Goal: Transaction & Acquisition: Obtain resource

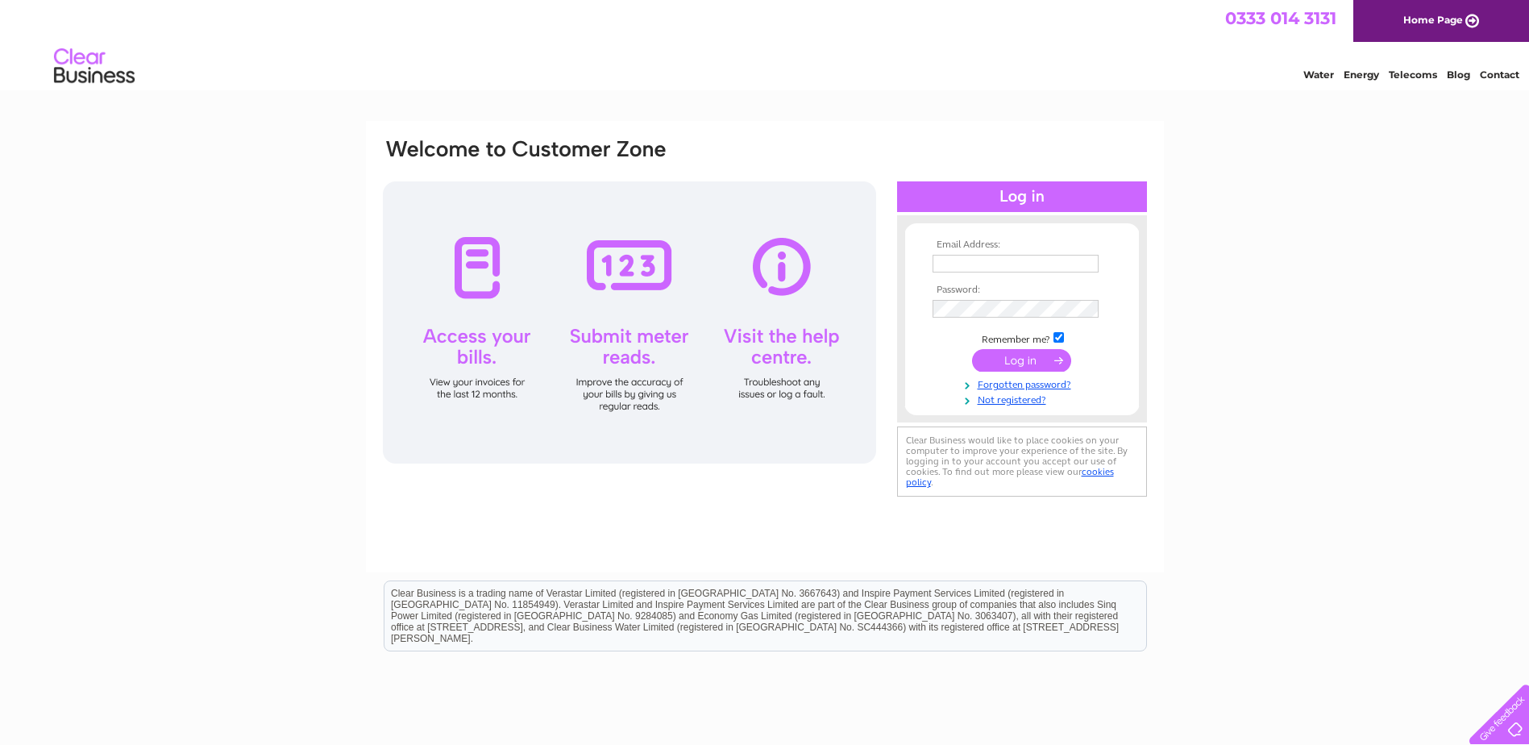
type input "allison.bone@sanccus.com"
click at [1024, 362] on input "submit" at bounding box center [1021, 360] width 99 height 23
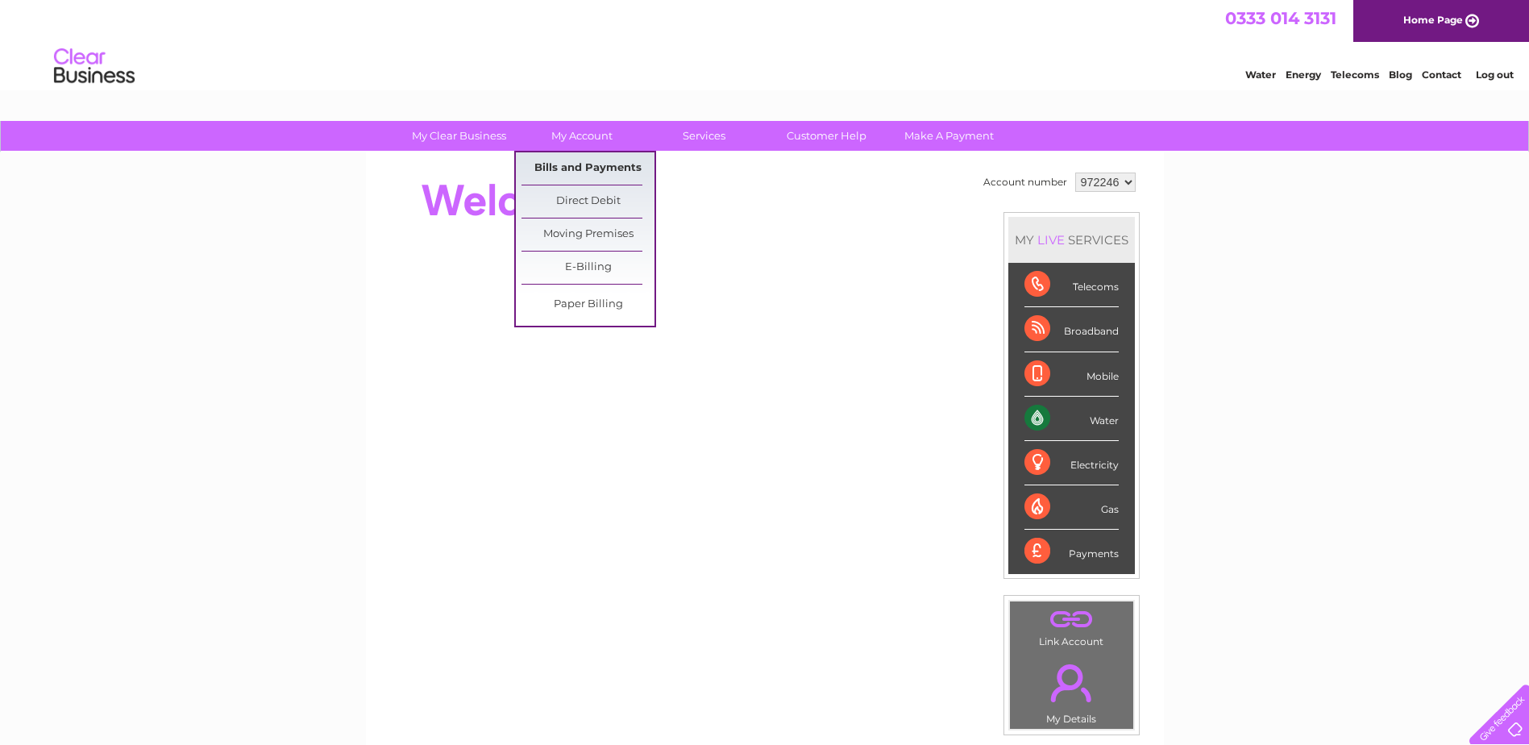
click at [580, 163] on link "Bills and Payments" at bounding box center [587, 168] width 133 height 32
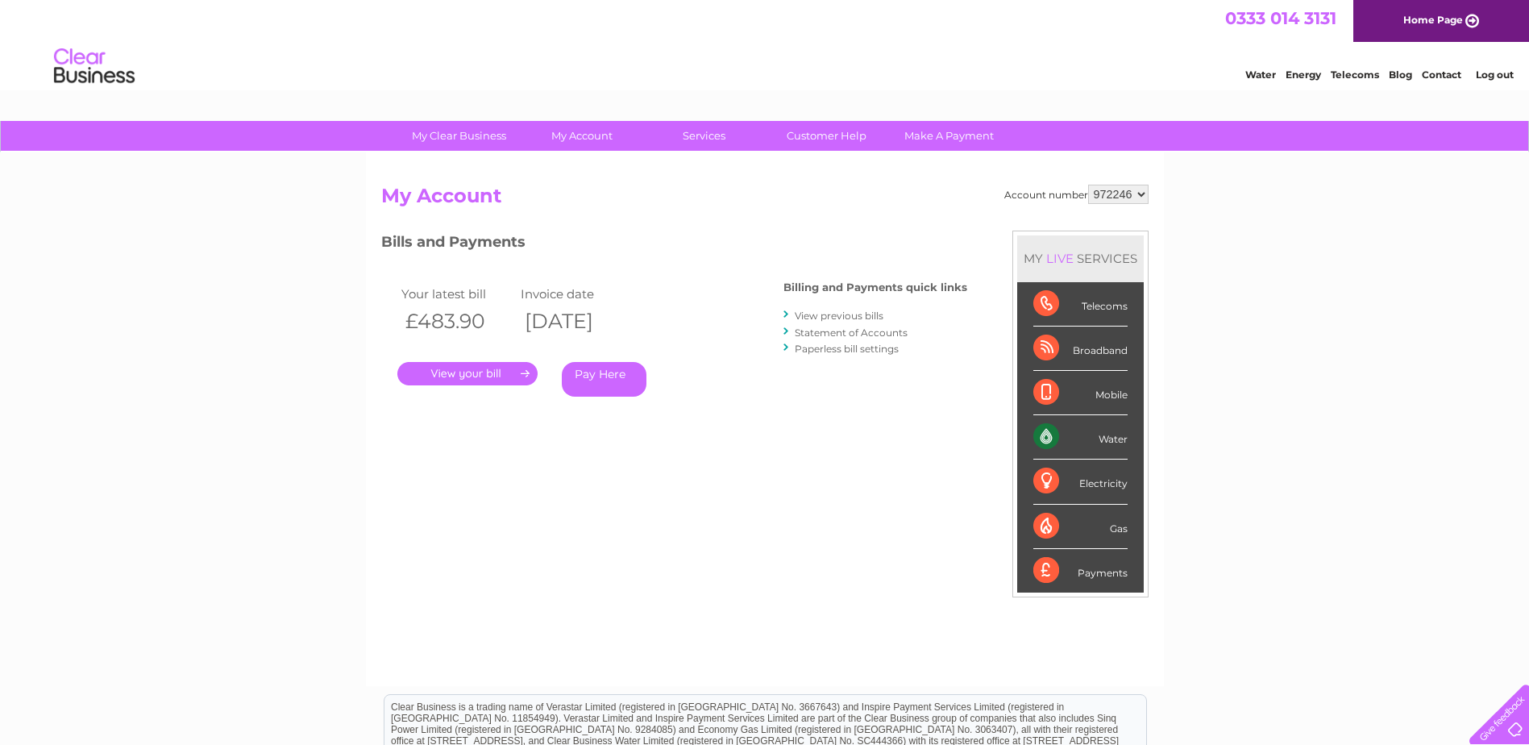
click at [472, 368] on link "." at bounding box center [467, 373] width 140 height 23
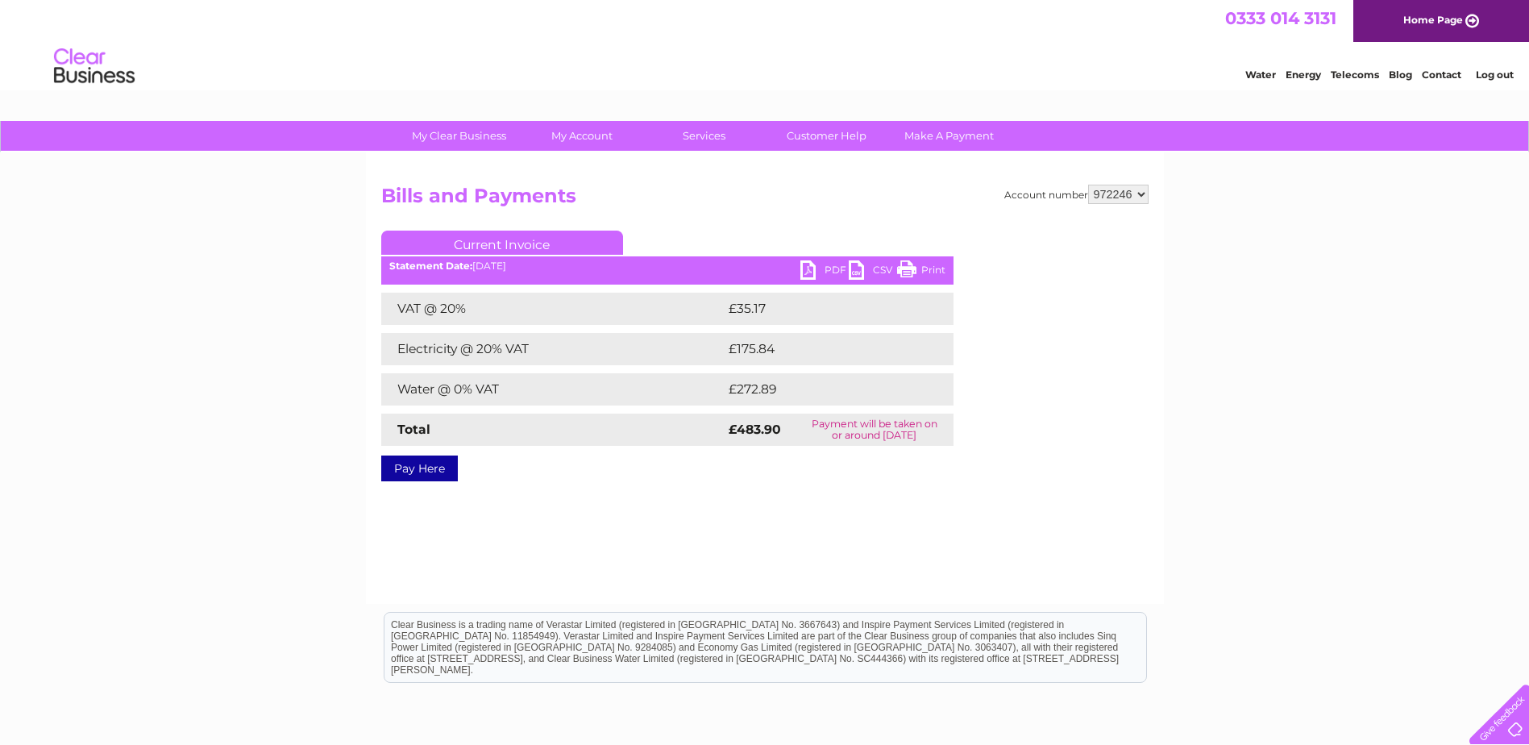
click at [811, 268] on link "PDF" at bounding box center [824, 271] width 48 height 23
drag, startPoint x: 859, startPoint y: 92, endPoint x: 867, endPoint y: 93, distance: 8.2
click at [861, 92] on div "Water Energy Telecoms Blog Contact Log out" at bounding box center [764, 68] width 1529 height 52
click at [1490, 71] on link "Log out" at bounding box center [1495, 75] width 38 height 12
